Goal: Check status: Check status

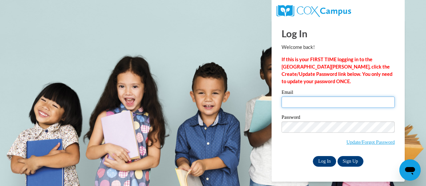
type input "vnation@shelteringarmsforkids.com"
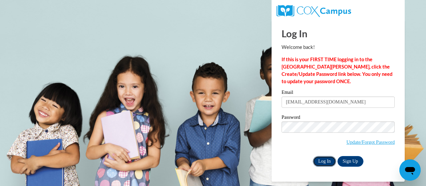
click at [324, 160] on input "Log In" at bounding box center [324, 161] width 23 height 11
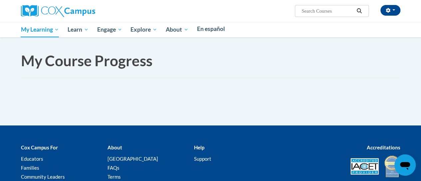
click at [78, 126] on div at bounding box center [210, 130] width 421 height 8
